Goal: Information Seeking & Learning: Learn about a topic

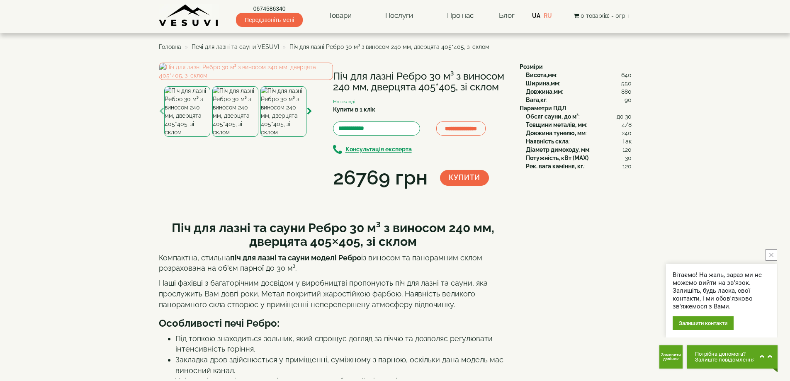
click at [263, 46] on span "Печі для лазні та сауни VESUVI" at bounding box center [236, 47] width 88 height 7
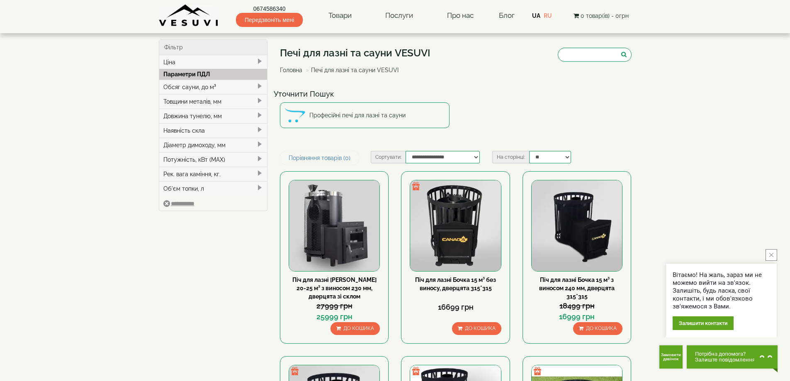
click at [257, 85] on span at bounding box center [259, 86] width 7 height 7
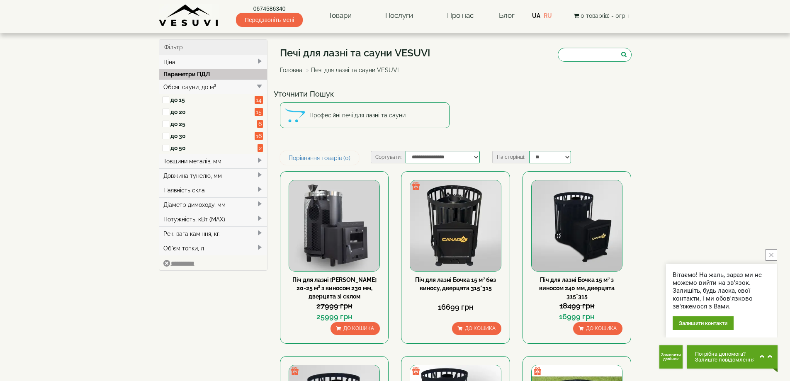
click at [173, 135] on label "до 30" at bounding box center [213, 136] width 85 height 8
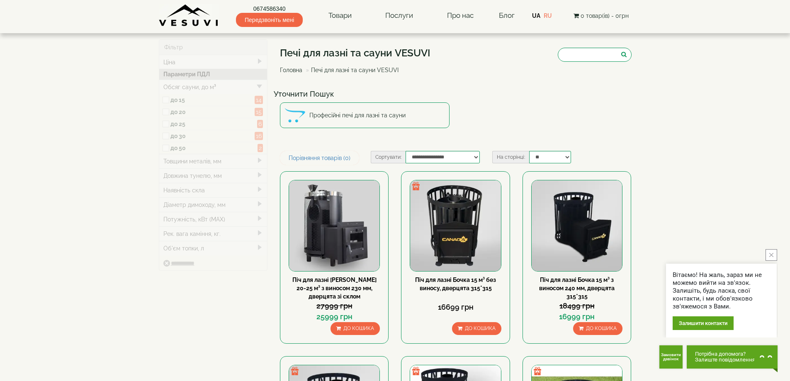
type input "*****"
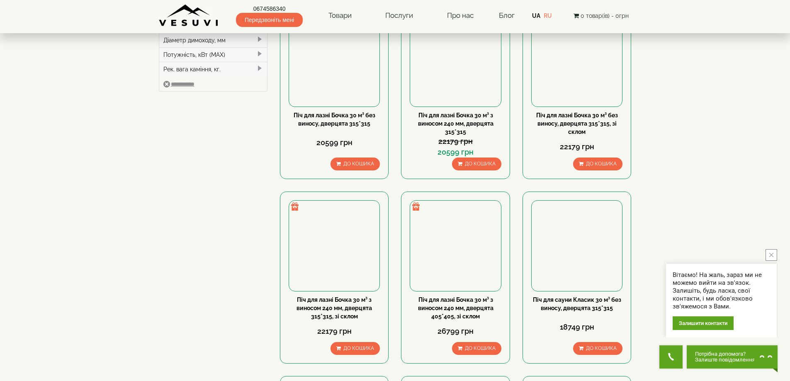
scroll to position [166, 0]
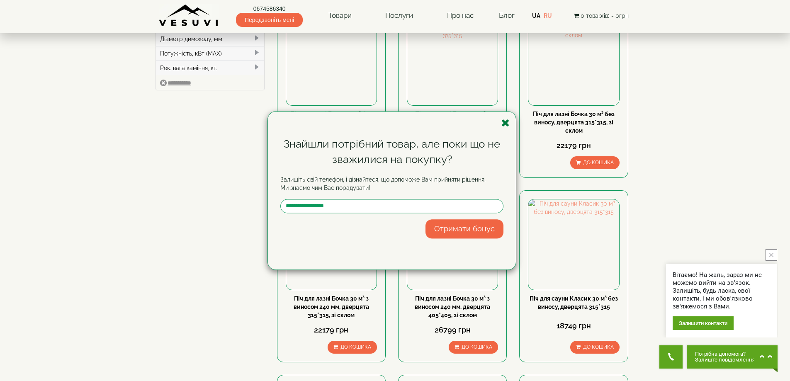
click at [506, 121] on icon "button" at bounding box center [506, 123] width 8 height 10
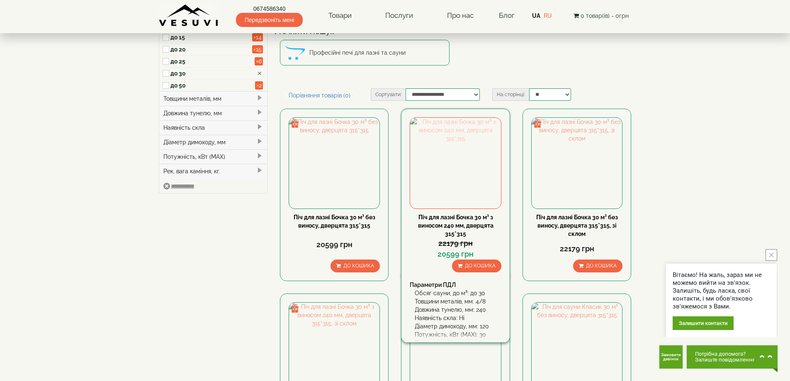
scroll to position [83, 0]
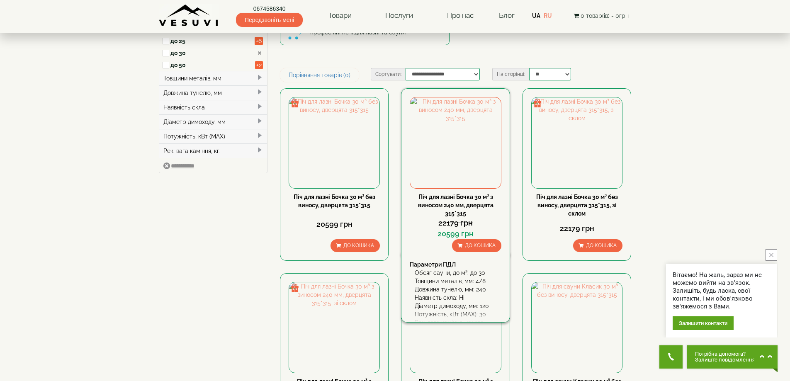
click at [477, 200] on div "Піч для лазні Бочка 30 м³ з виносом 240 мм, дверцята 315*315" at bounding box center [455, 205] width 91 height 25
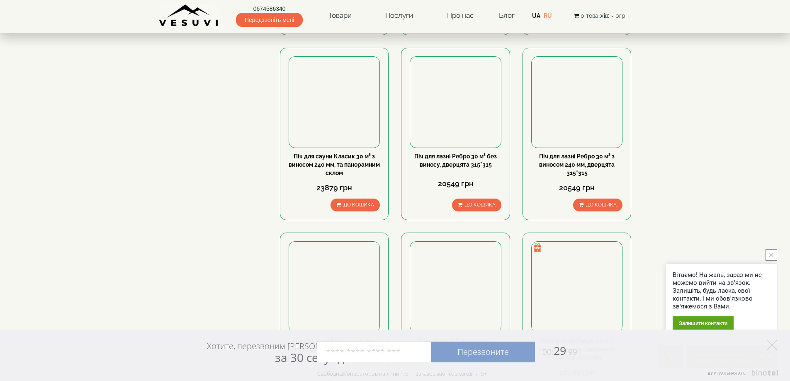
scroll to position [664, 0]
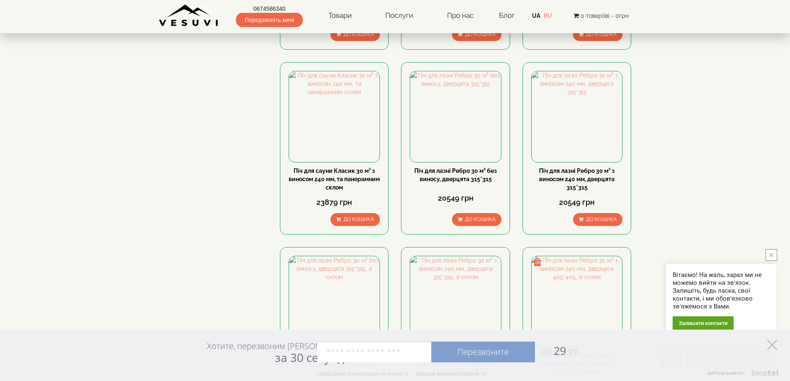
click at [770, 346] on icon at bounding box center [773, 345] width 10 height 10
